Goal: Find contact information: Find contact information

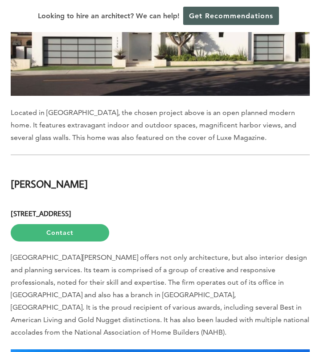
scroll to position [806, 0]
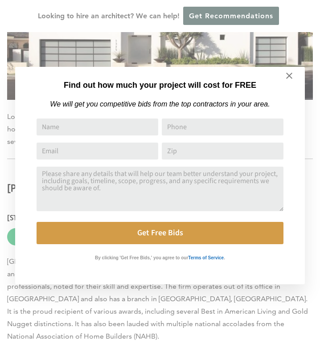
click at [290, 74] on icon at bounding box center [289, 76] width 6 height 6
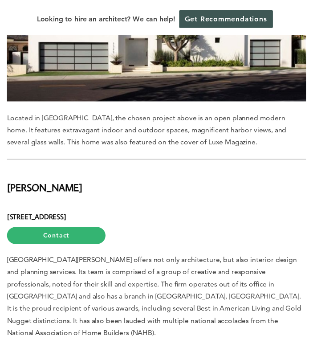
scroll to position [802, 0]
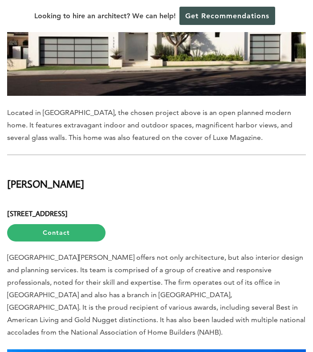
click at [282, 166] on h2 "[PERSON_NAME]" at bounding box center [156, 179] width 299 height 26
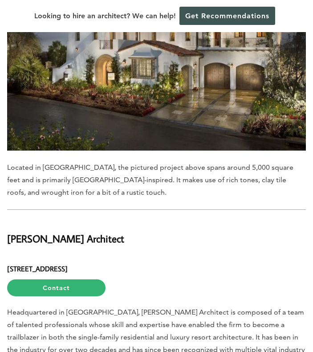
scroll to position [4296, 0]
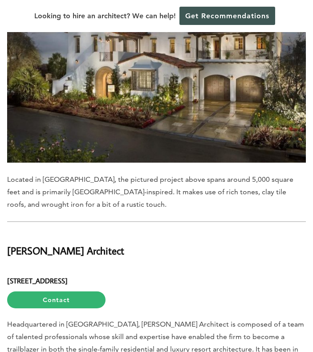
click at [63, 291] on link "Contact" at bounding box center [56, 299] width 98 height 17
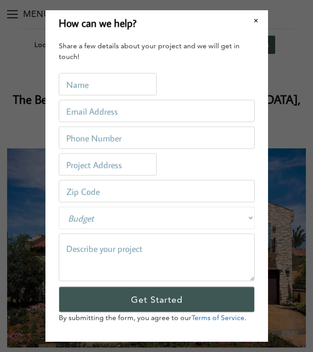
scroll to position [0, 0]
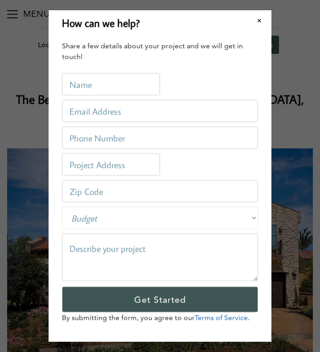
click at [262, 19] on button "Close modal" at bounding box center [260, 20] width 24 height 19
